Goal: Find specific page/section: Find specific page/section

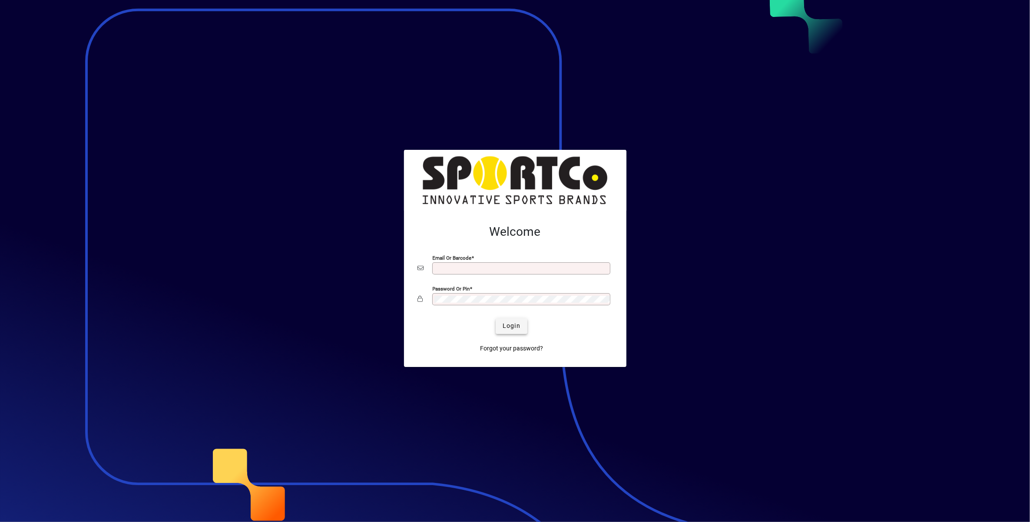
type input "**********"
click at [521, 323] on span "submit" at bounding box center [512, 326] width 32 height 21
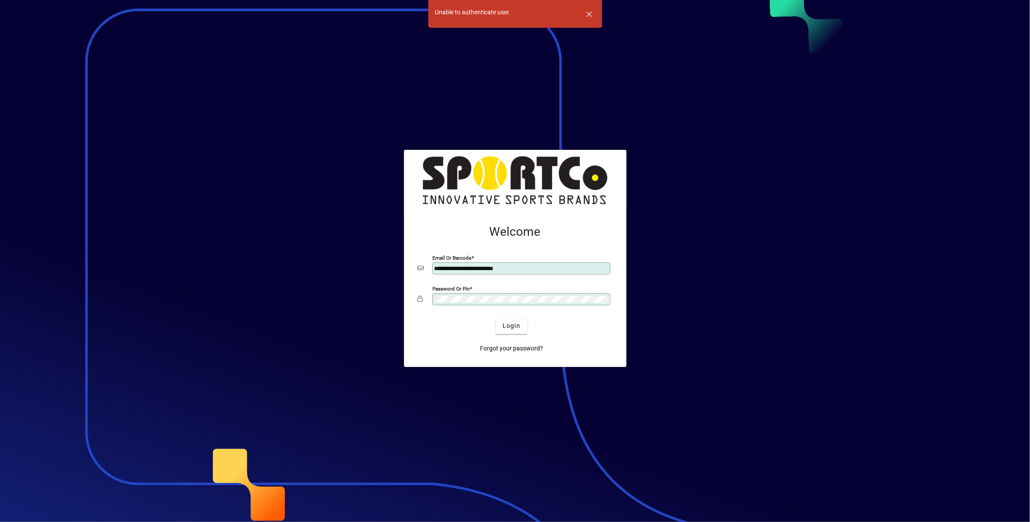
click at [556, 266] on input "**********" at bounding box center [522, 268] width 176 height 7
click at [884, 115] on div at bounding box center [515, 261] width 1030 height 522
click at [787, 176] on div at bounding box center [515, 261] width 1030 height 522
click at [807, 193] on div at bounding box center [515, 261] width 1030 height 522
click at [510, 328] on span "Login" at bounding box center [512, 325] width 18 height 9
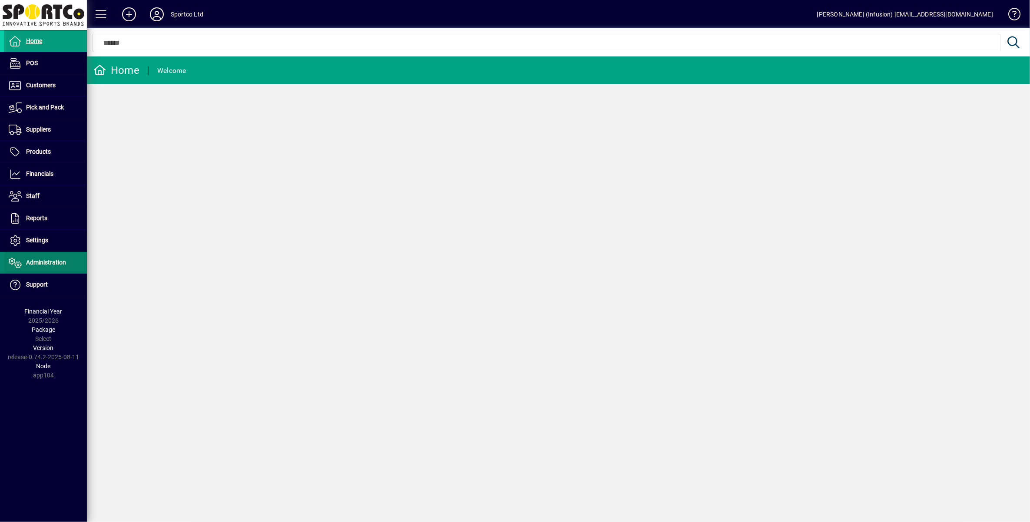
click at [51, 268] on span at bounding box center [45, 262] width 83 height 21
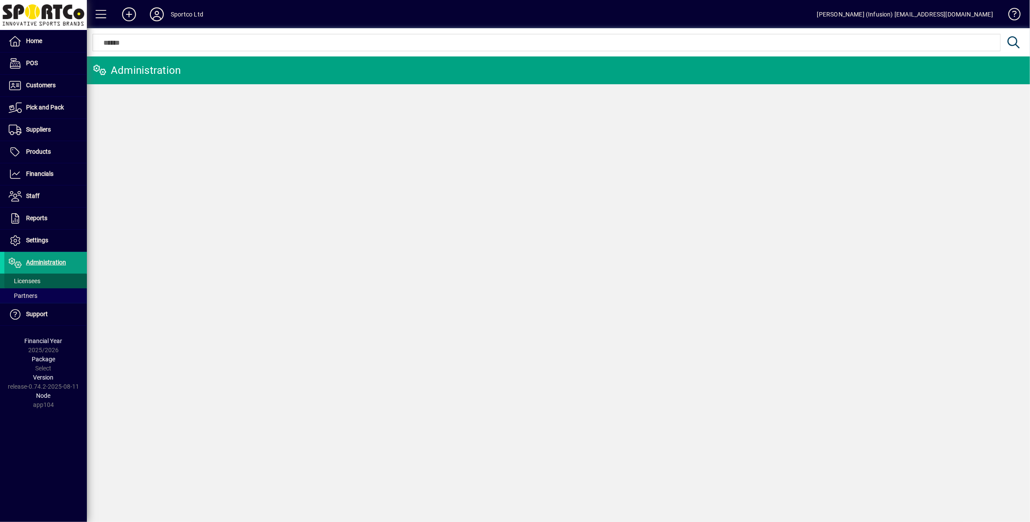
click at [42, 282] on span at bounding box center [45, 281] width 83 height 21
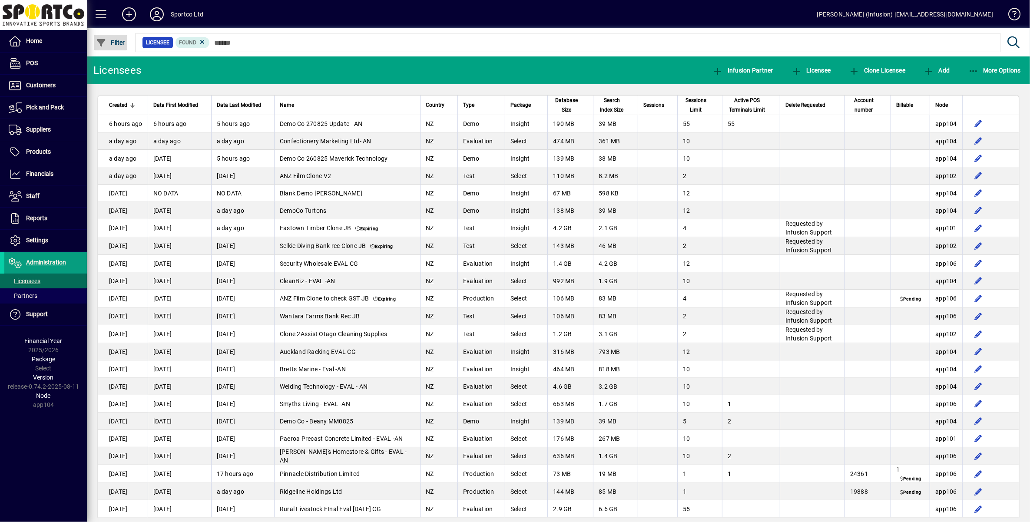
drag, startPoint x: 111, startPoint y: 39, endPoint x: 117, endPoint y: 44, distance: 8.3
click at [111, 38] on button "Filter" at bounding box center [110, 43] width 33 height 16
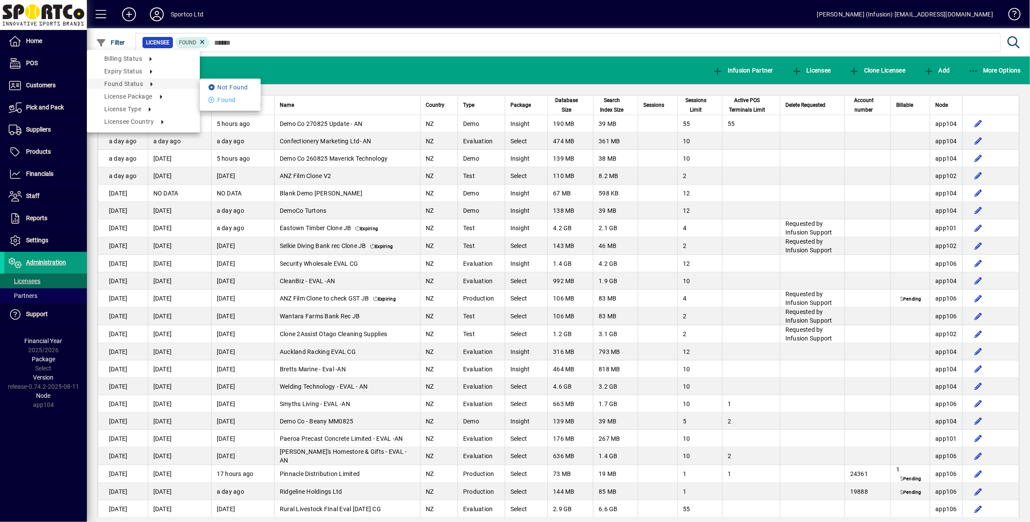
click at [238, 86] on li "Not Found" at bounding box center [230, 87] width 61 height 10
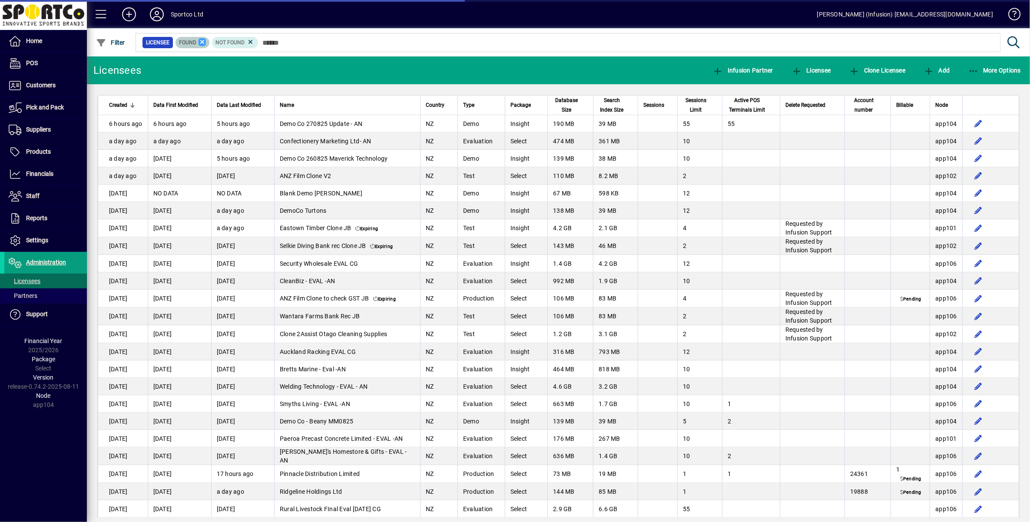
click at [201, 40] on icon at bounding box center [203, 42] width 8 height 8
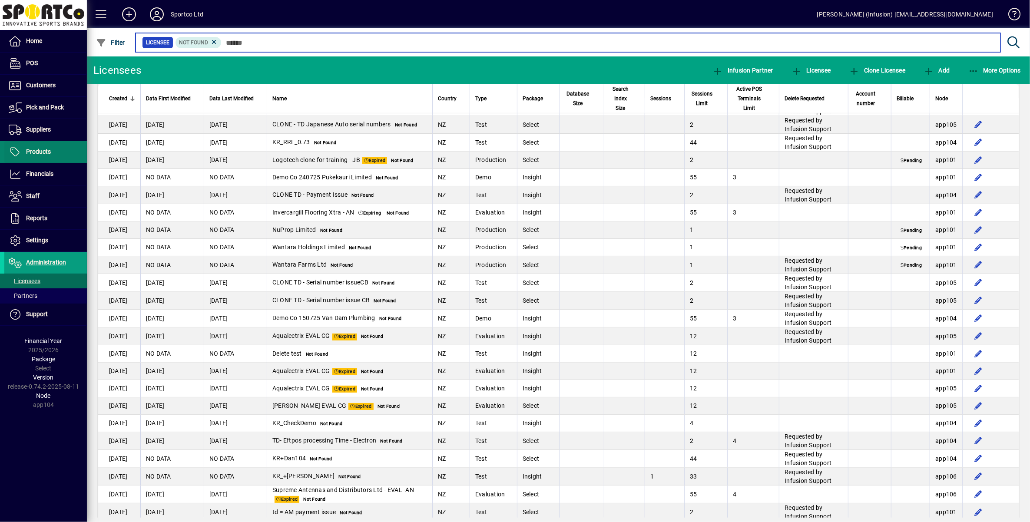
scroll to position [956, 0]
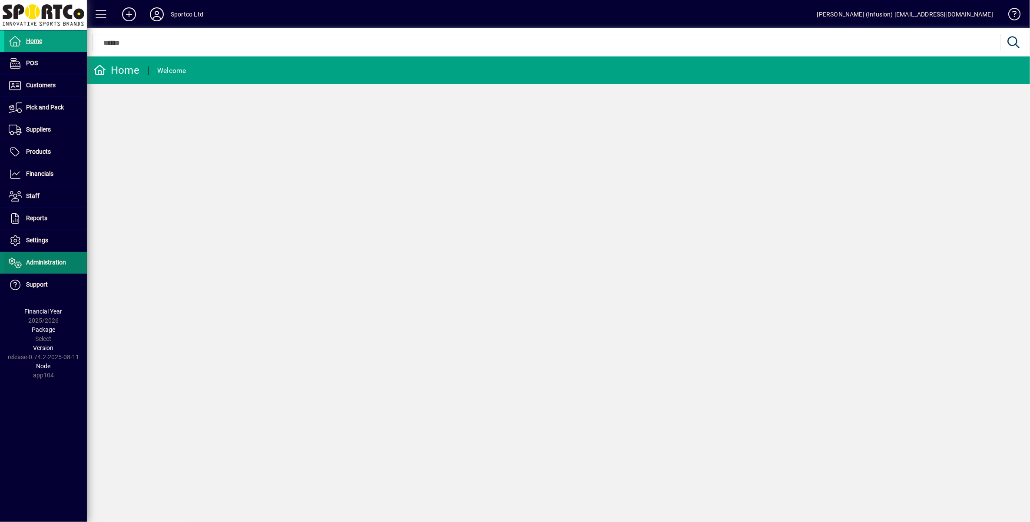
click at [48, 268] on span at bounding box center [45, 262] width 83 height 21
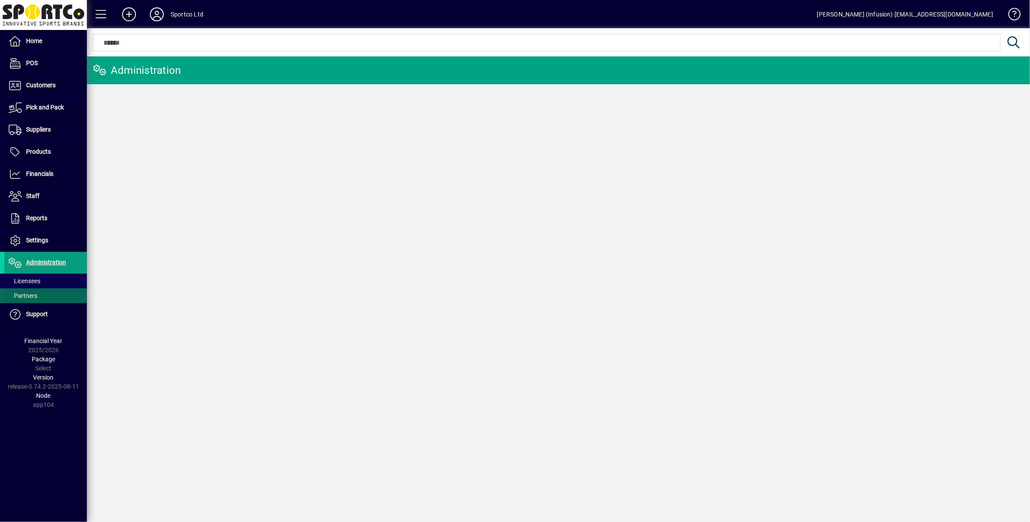
click at [43, 285] on span at bounding box center [45, 295] width 83 height 21
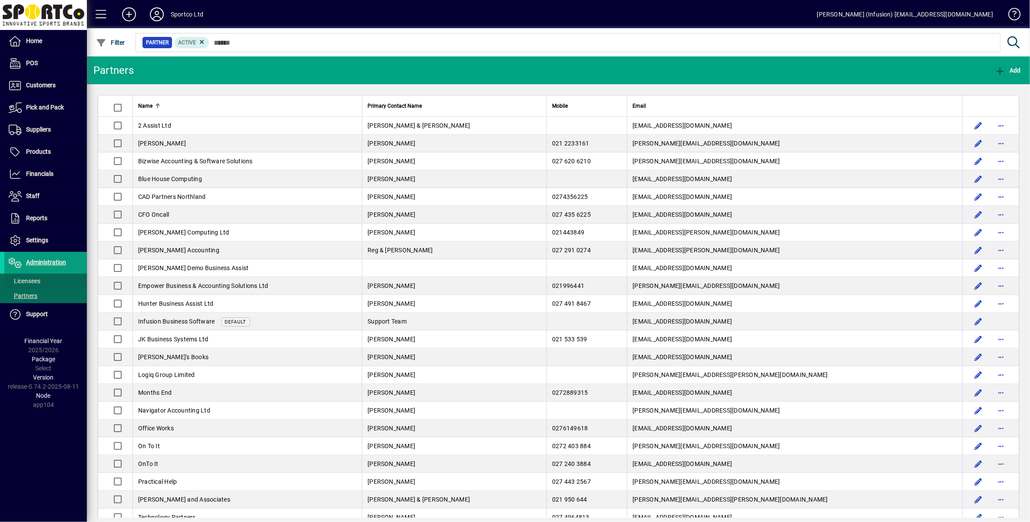
click at [44, 279] on span at bounding box center [45, 281] width 83 height 21
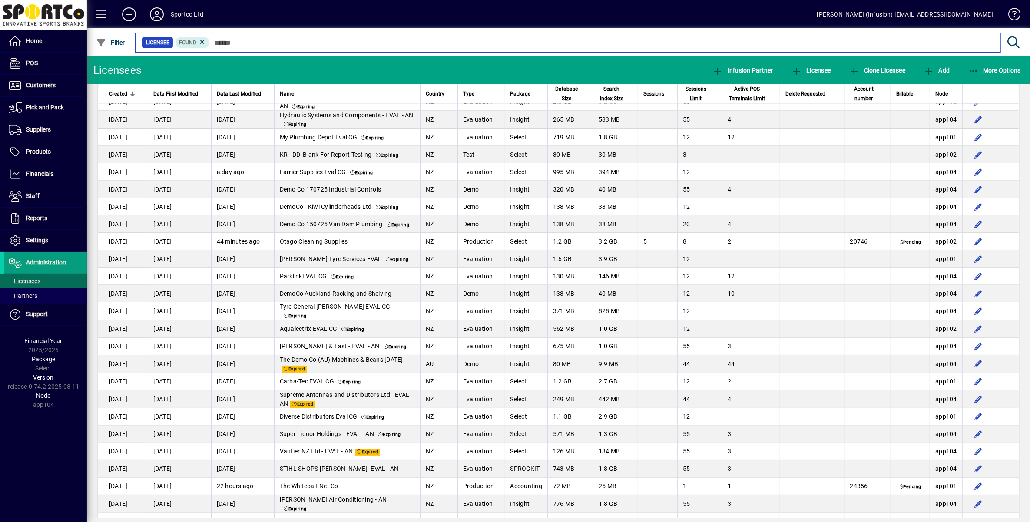
scroll to position [1043, 0]
